Goal: Find specific page/section: Find specific page/section

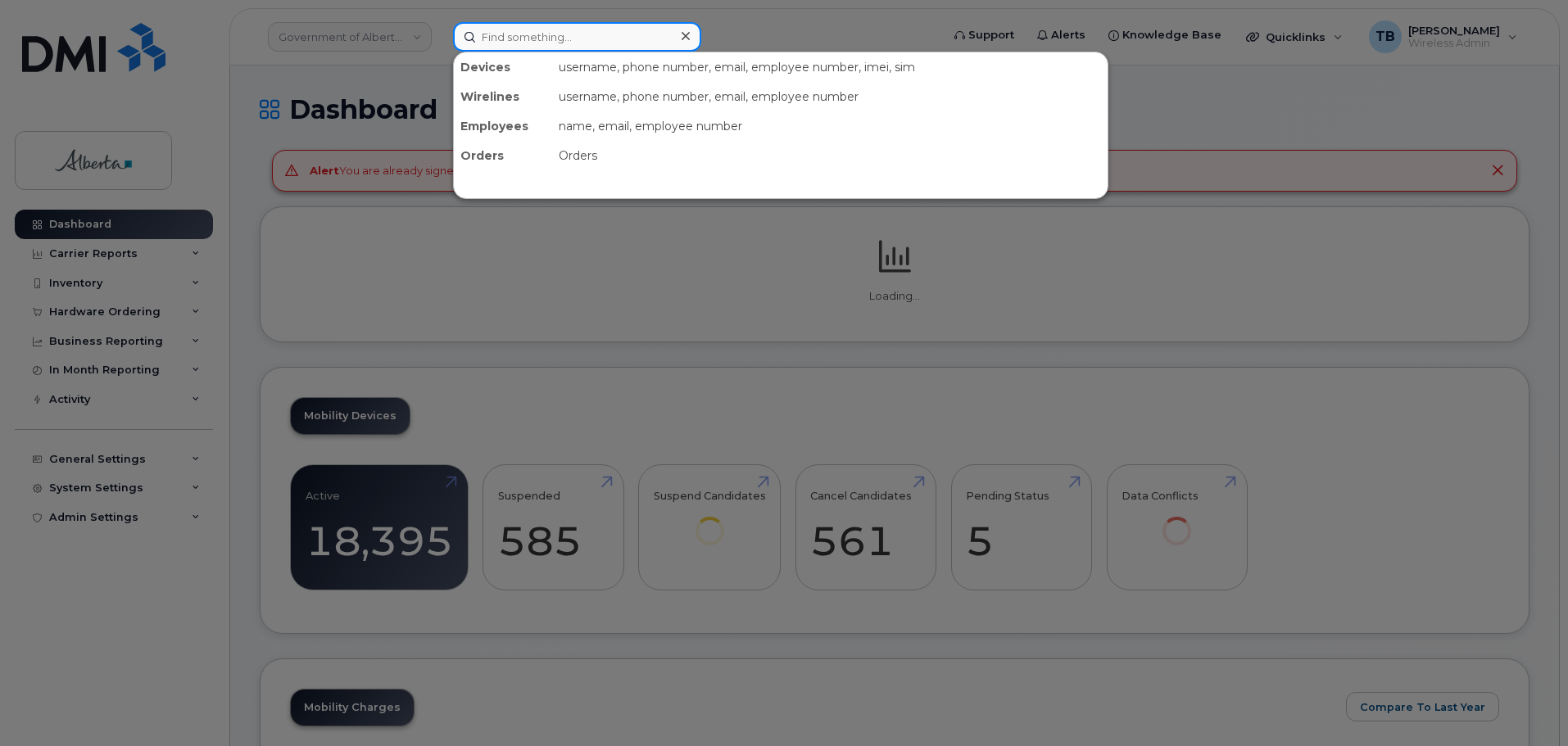
click at [502, 26] on input at bounding box center [577, 37] width 248 height 29
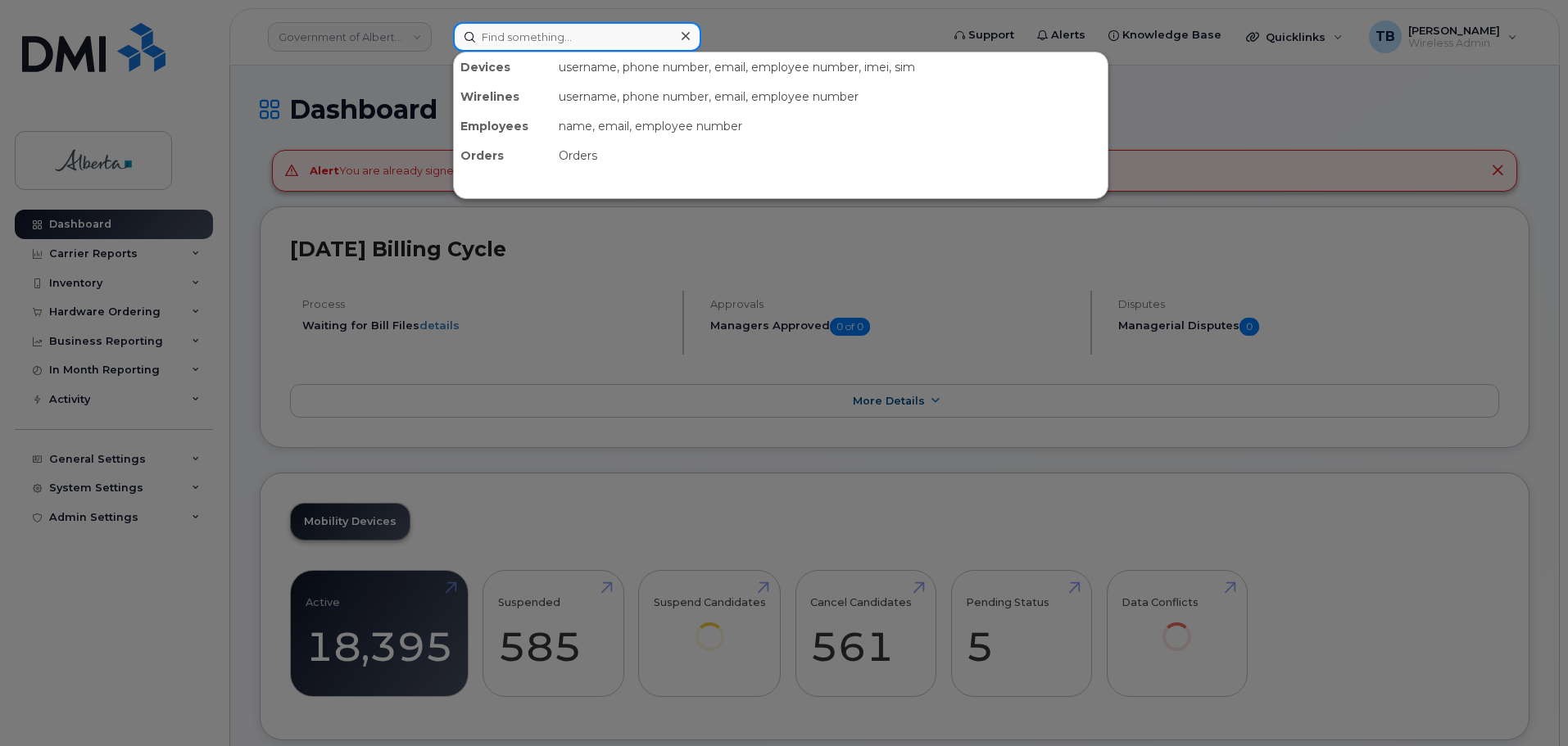
paste input "5873376816"
type input "5873376816"
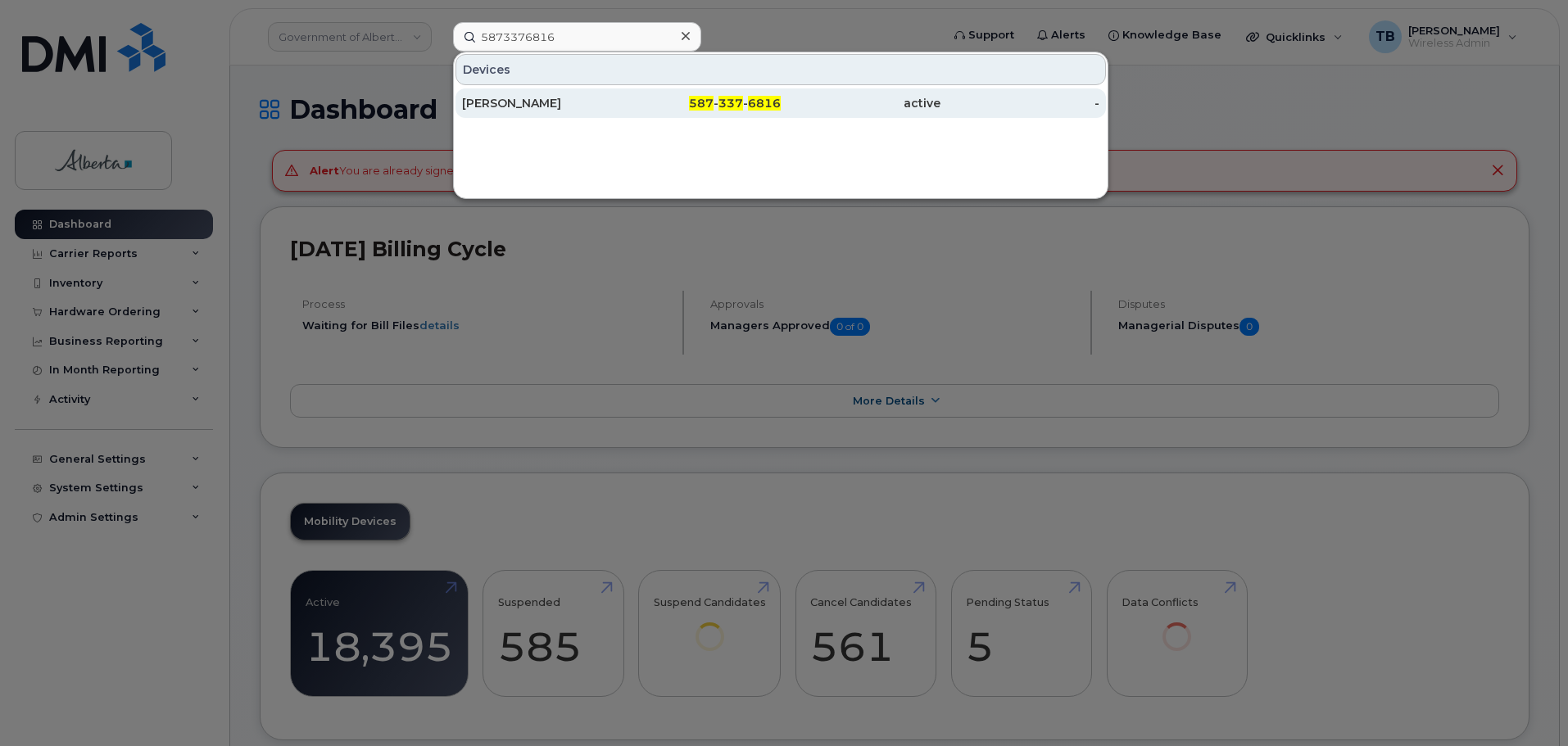
click at [546, 107] on div "[PERSON_NAME]" at bounding box center [542, 103] width 160 height 17
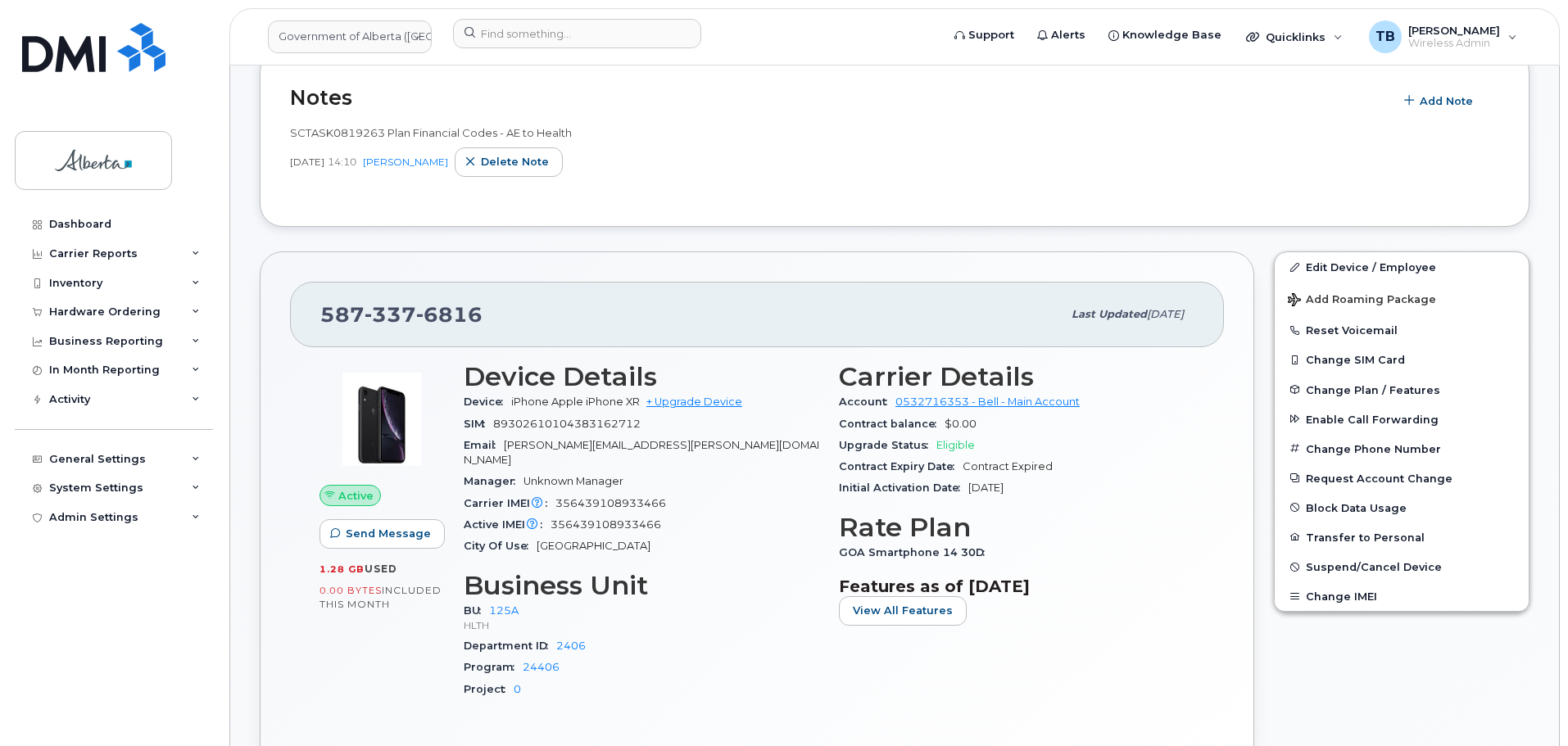
scroll to position [246, 0]
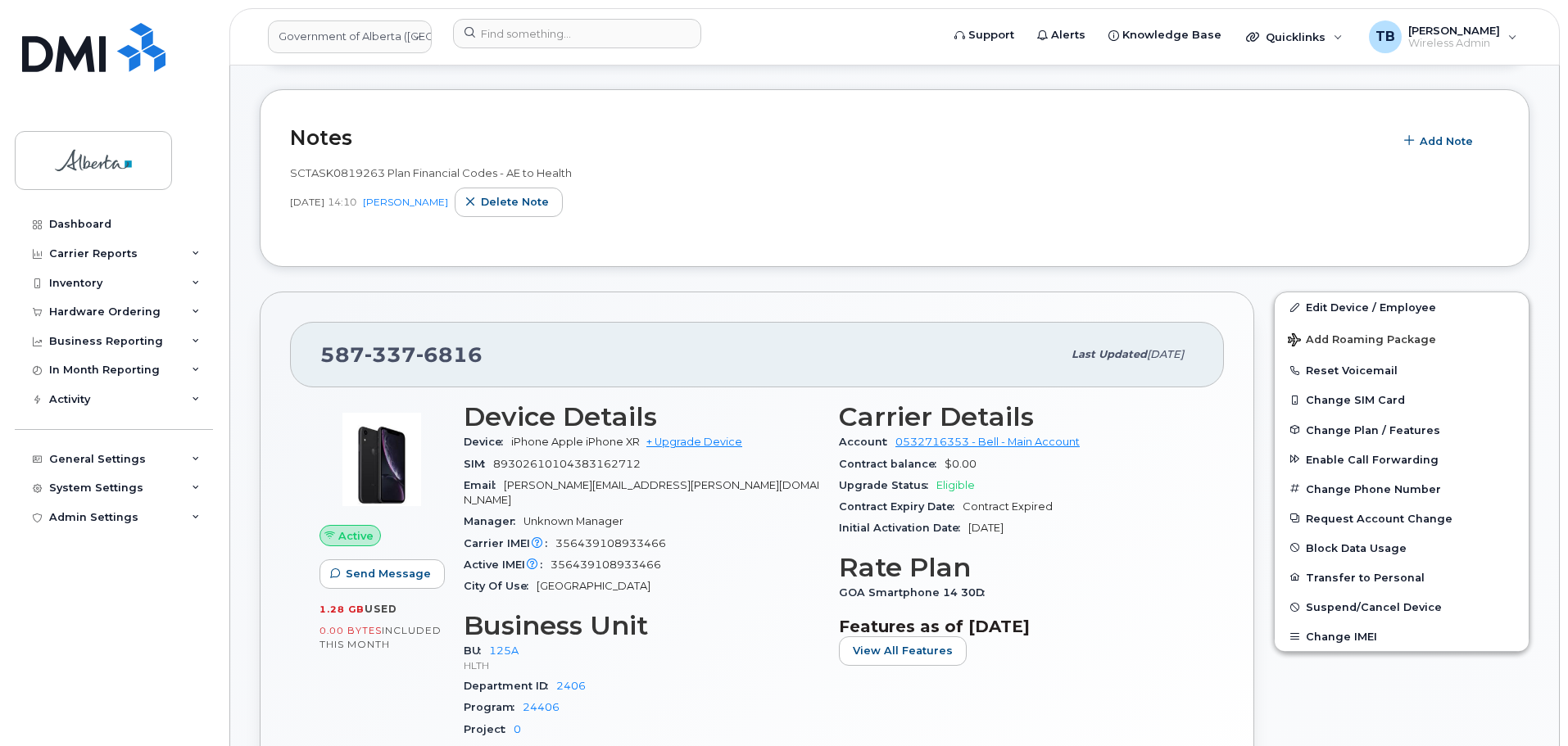
click at [346, 175] on span "SCTASK0819263 Plan Financial Codes - AE to Health" at bounding box center [431, 173] width 282 height 13
copy span "SCTASK0819263"
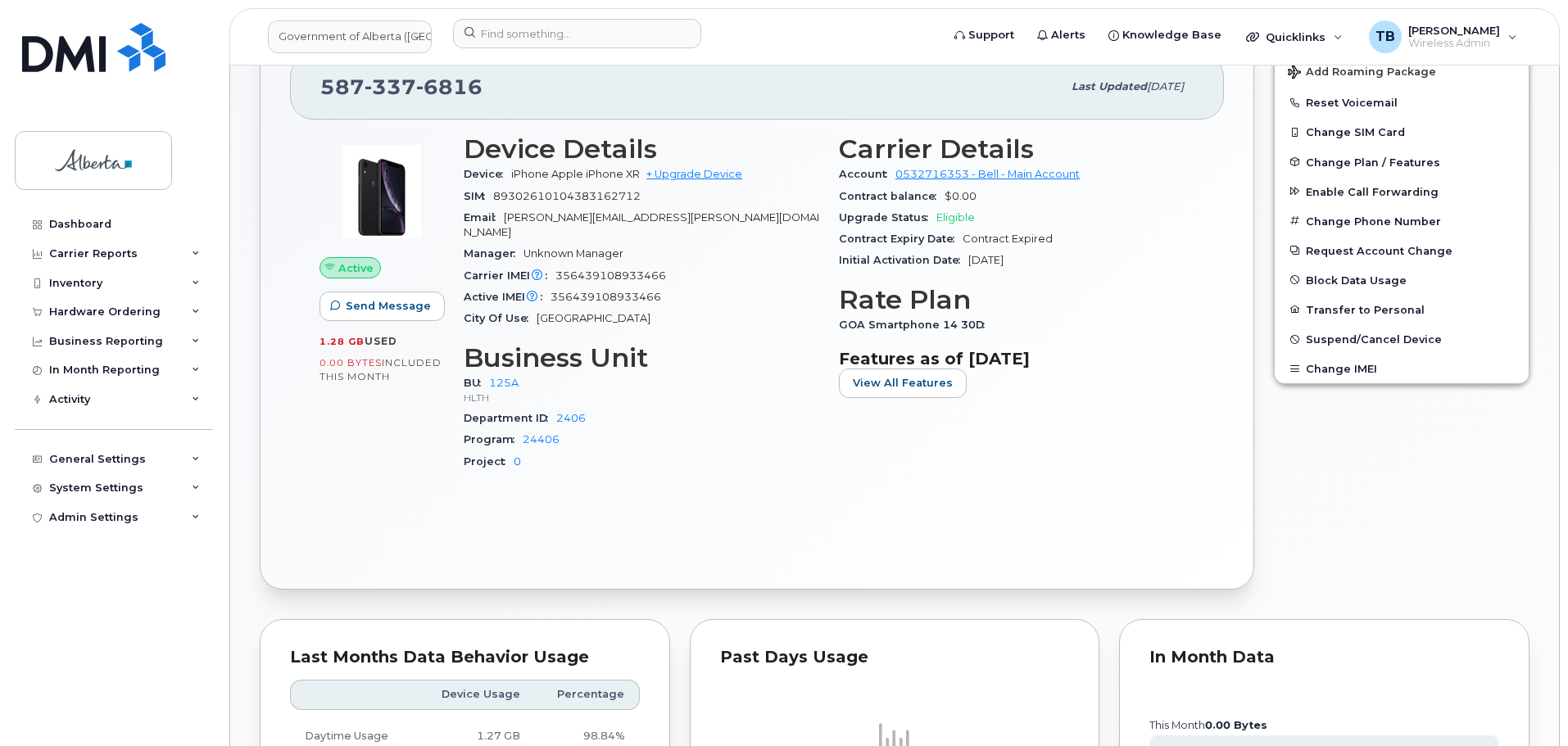
scroll to position [573, 0]
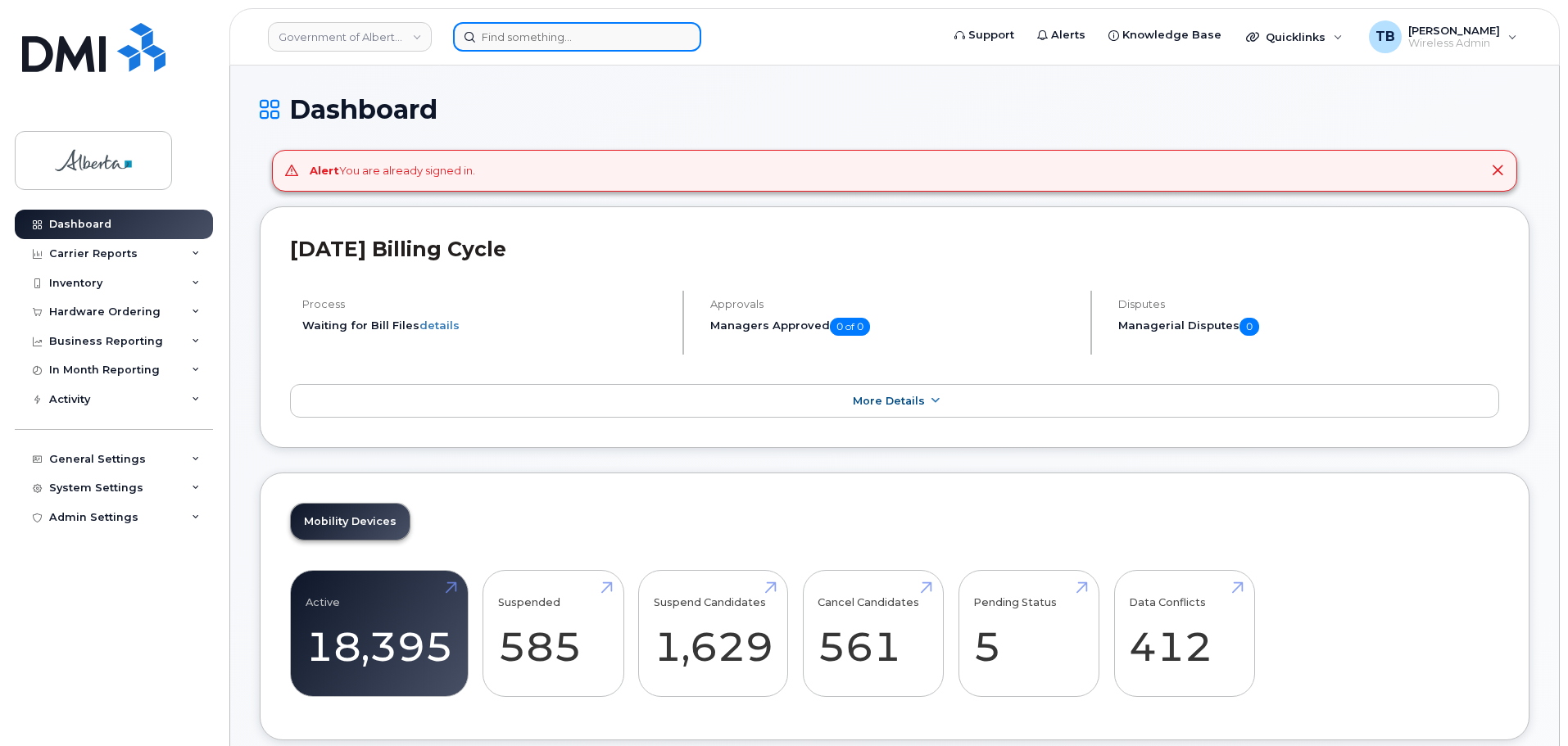
click at [529, 40] on input at bounding box center [577, 37] width 248 height 29
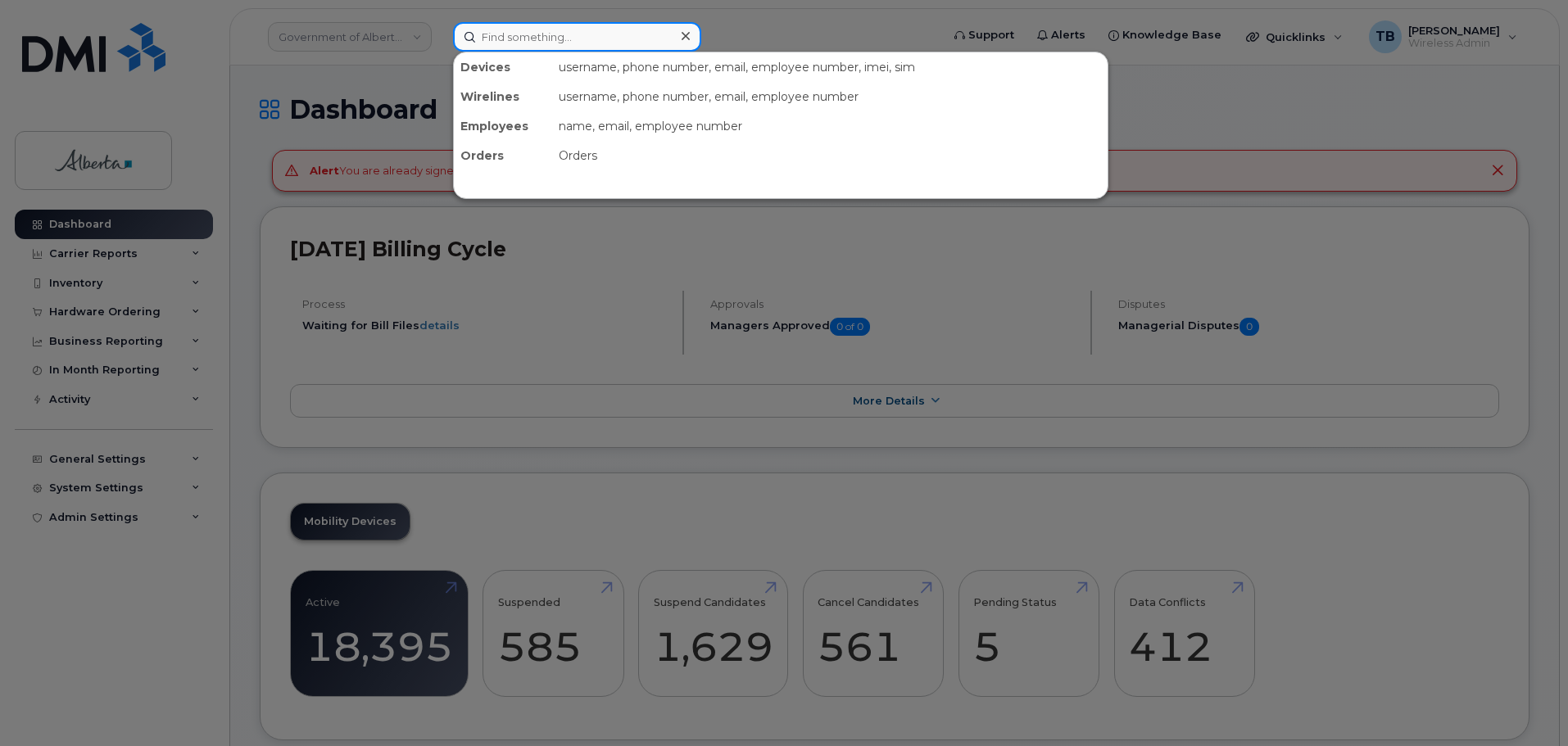
paste input "EPS for new codes"
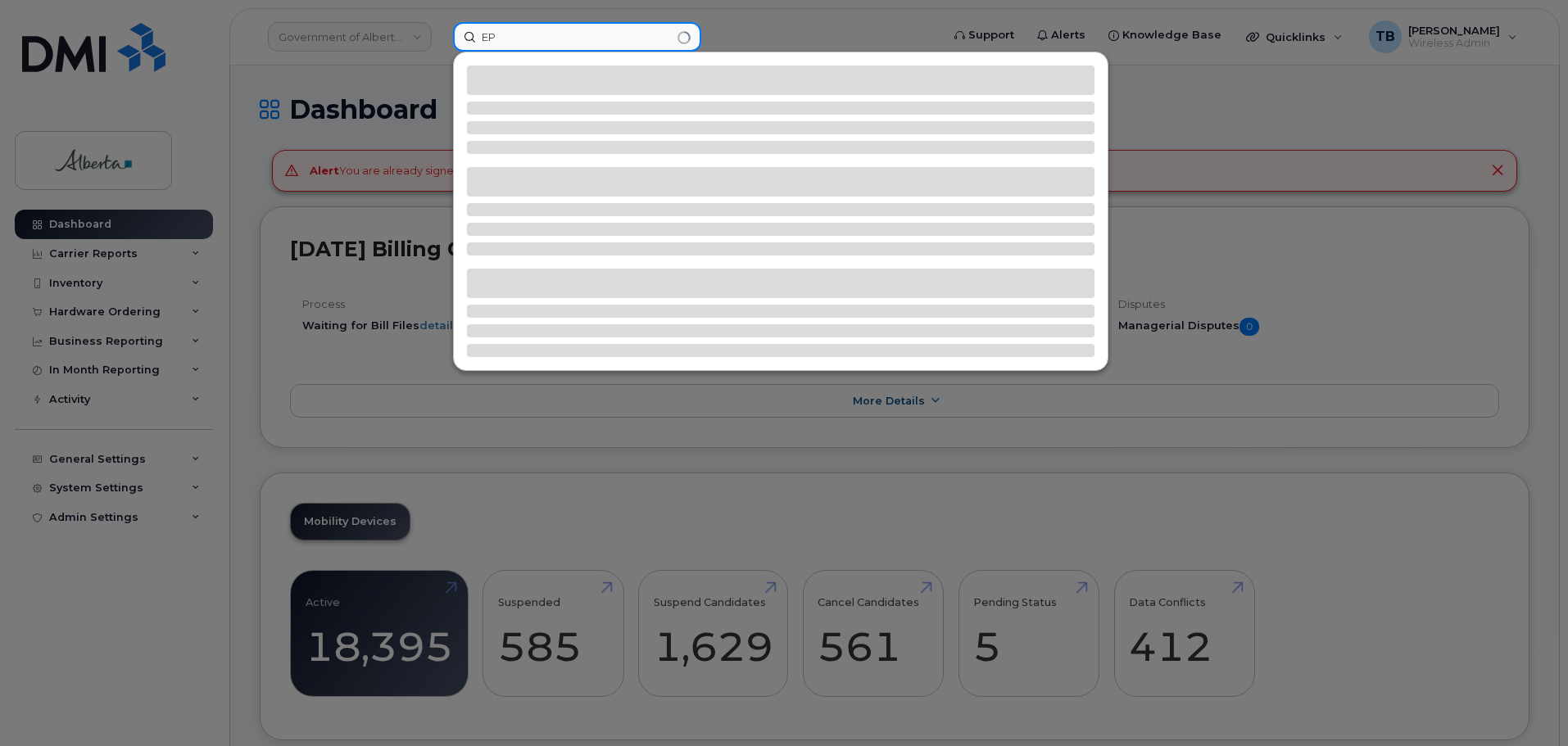
type input "E"
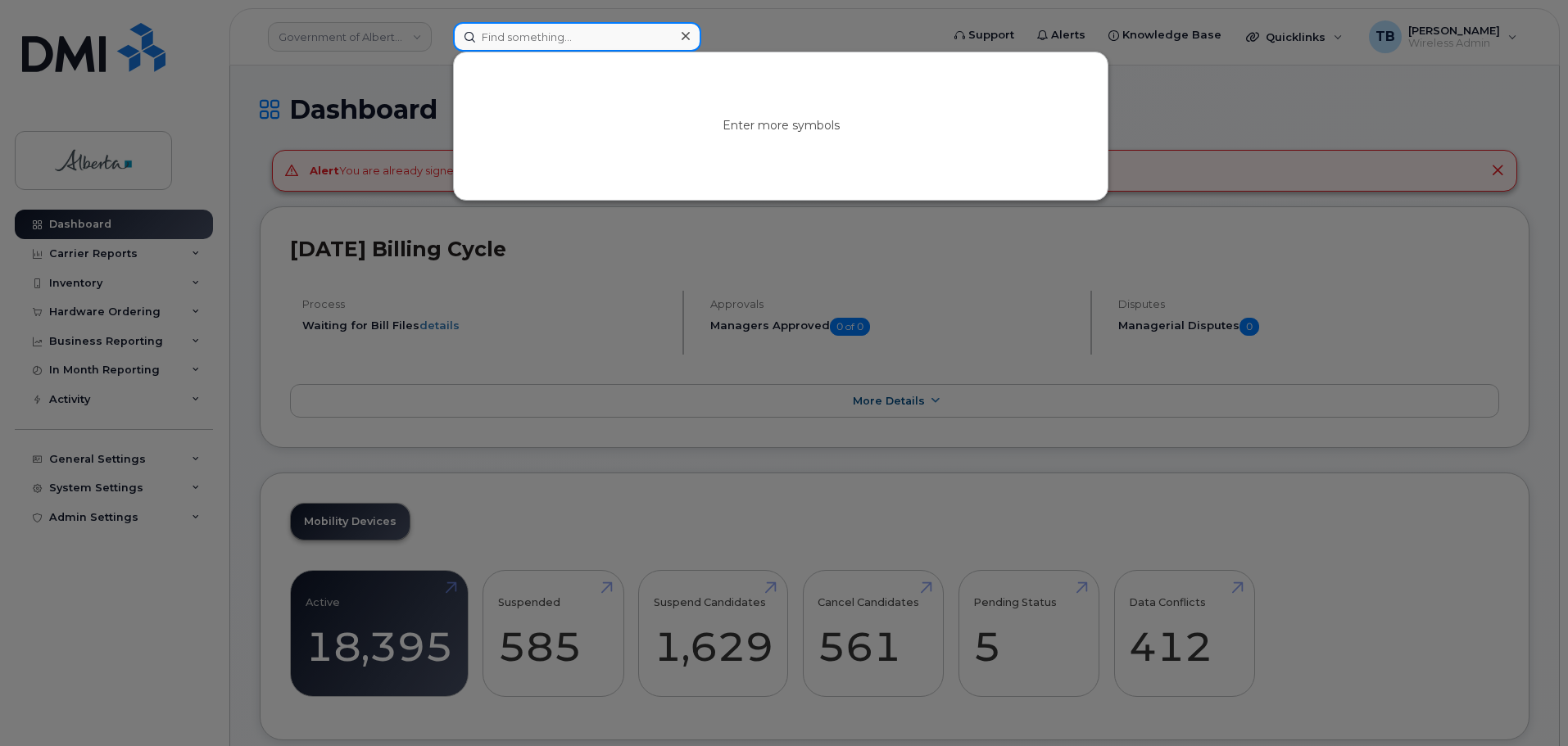
paste input "7802632017"
type input "7802632017"
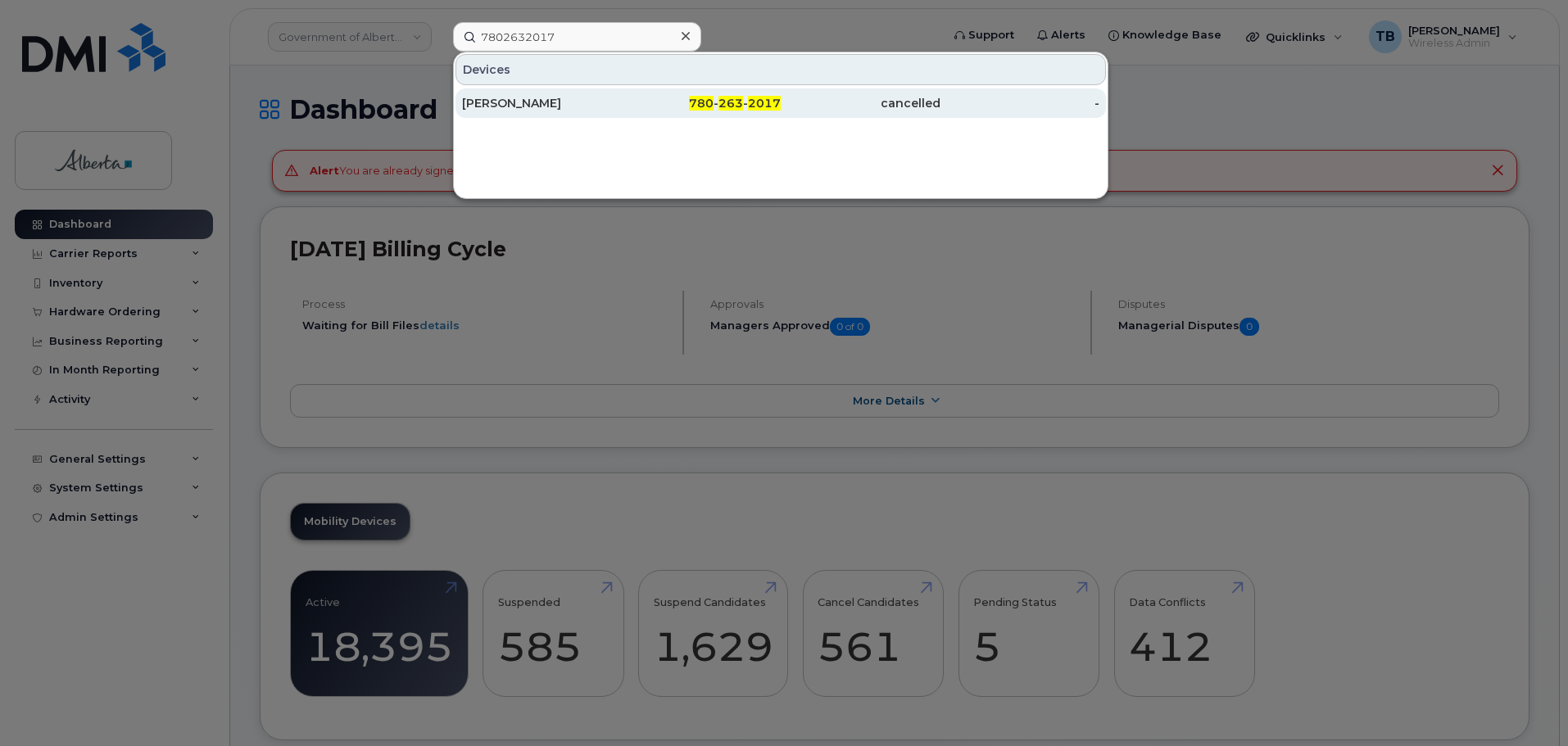
click at [533, 108] on div "Cathy Maniego" at bounding box center [542, 103] width 160 height 17
